Goal: Find specific page/section: Find specific page/section

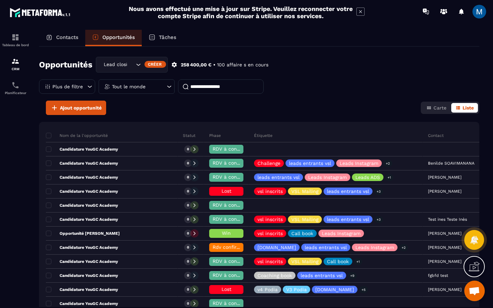
click at [205, 85] on input at bounding box center [221, 86] width 86 height 14
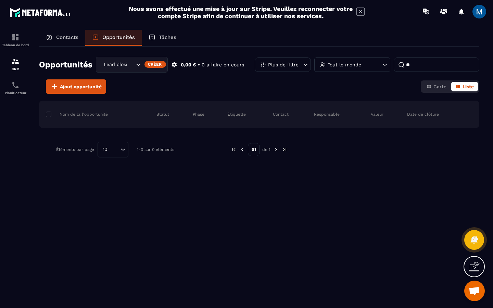
type input "*"
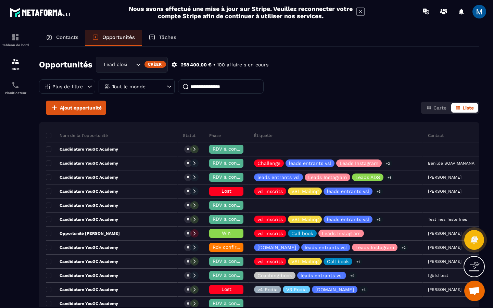
click at [71, 38] on p "Contacts" at bounding box center [67, 37] width 22 height 6
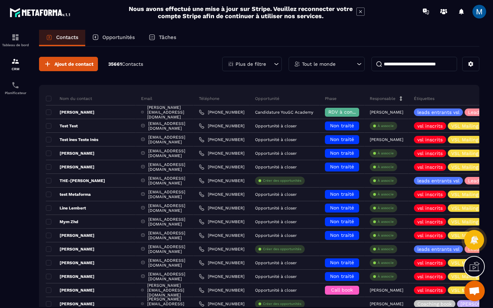
click at [391, 61] on input at bounding box center [414, 64] width 86 height 14
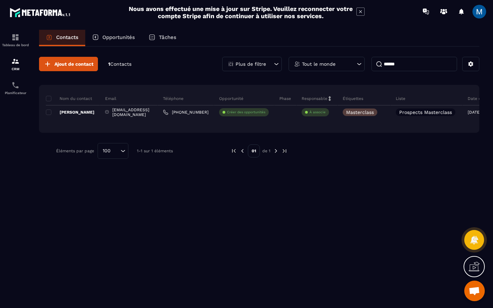
type input "******"
click at [132, 40] on div "Opportunités" at bounding box center [113, 38] width 56 height 16
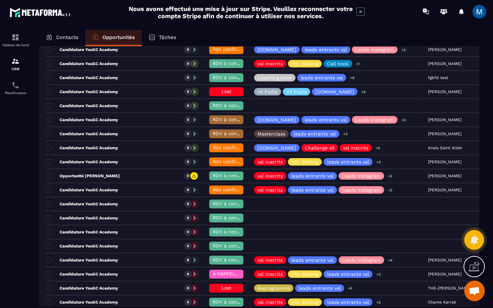
scroll to position [200, 0]
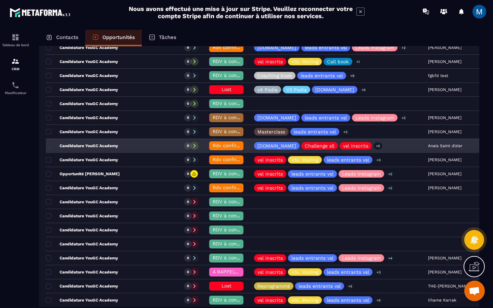
click at [84, 145] on p "Candidature YouGC Academy" at bounding box center [82, 145] width 72 height 5
